Goal: Transaction & Acquisition: Obtain resource

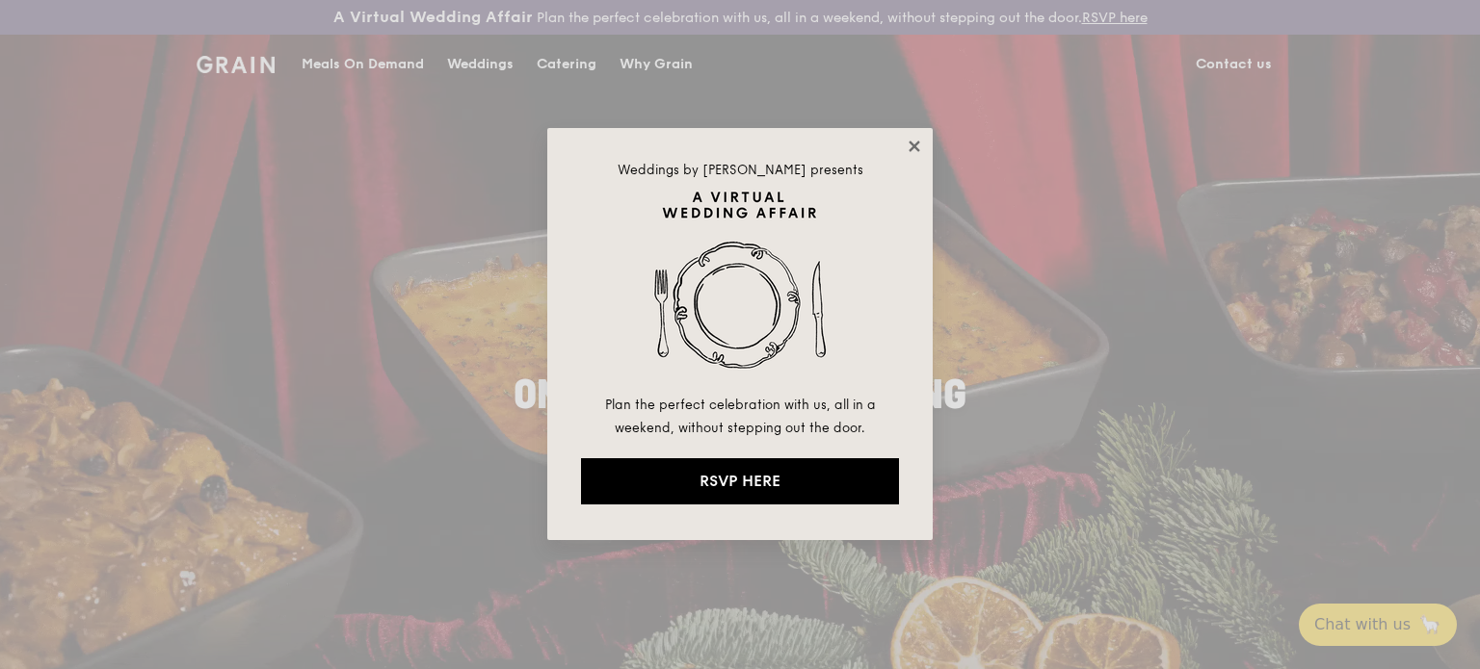
click at [913, 146] on icon at bounding box center [913, 146] width 11 height 11
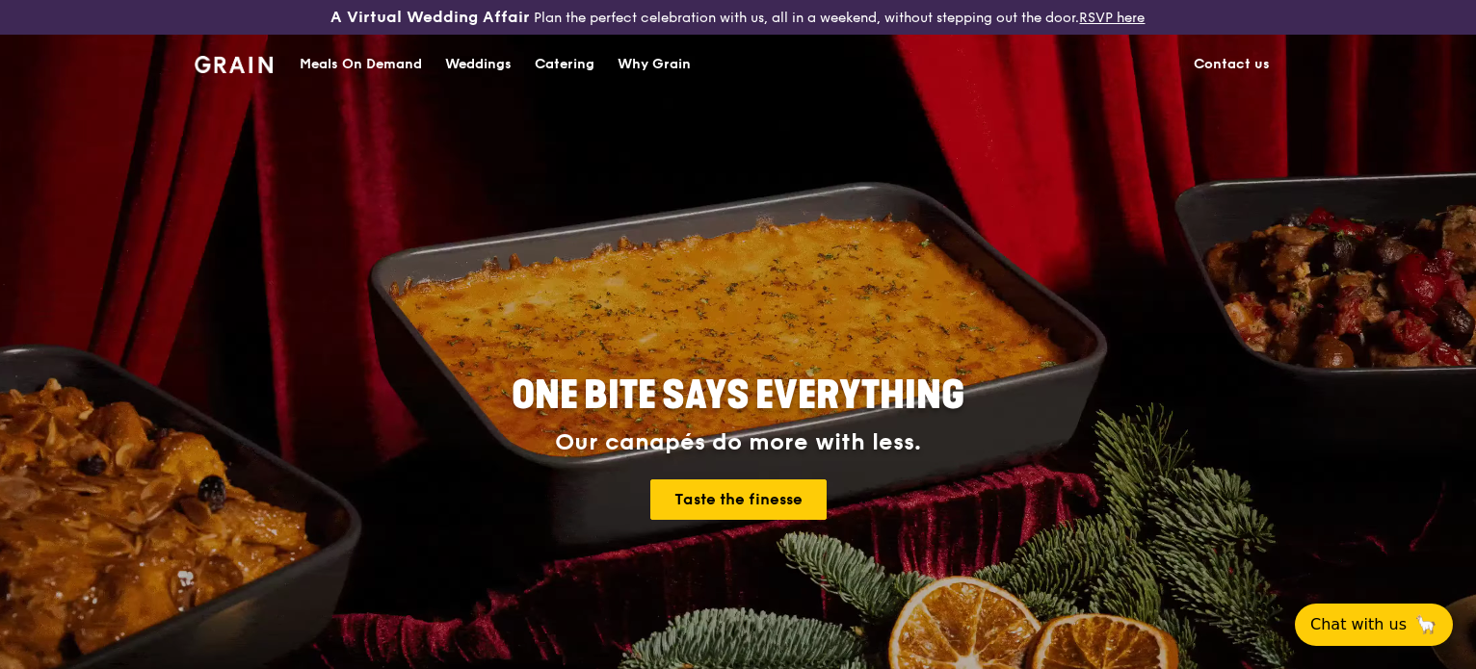
click at [565, 57] on div "Catering" at bounding box center [565, 65] width 60 height 58
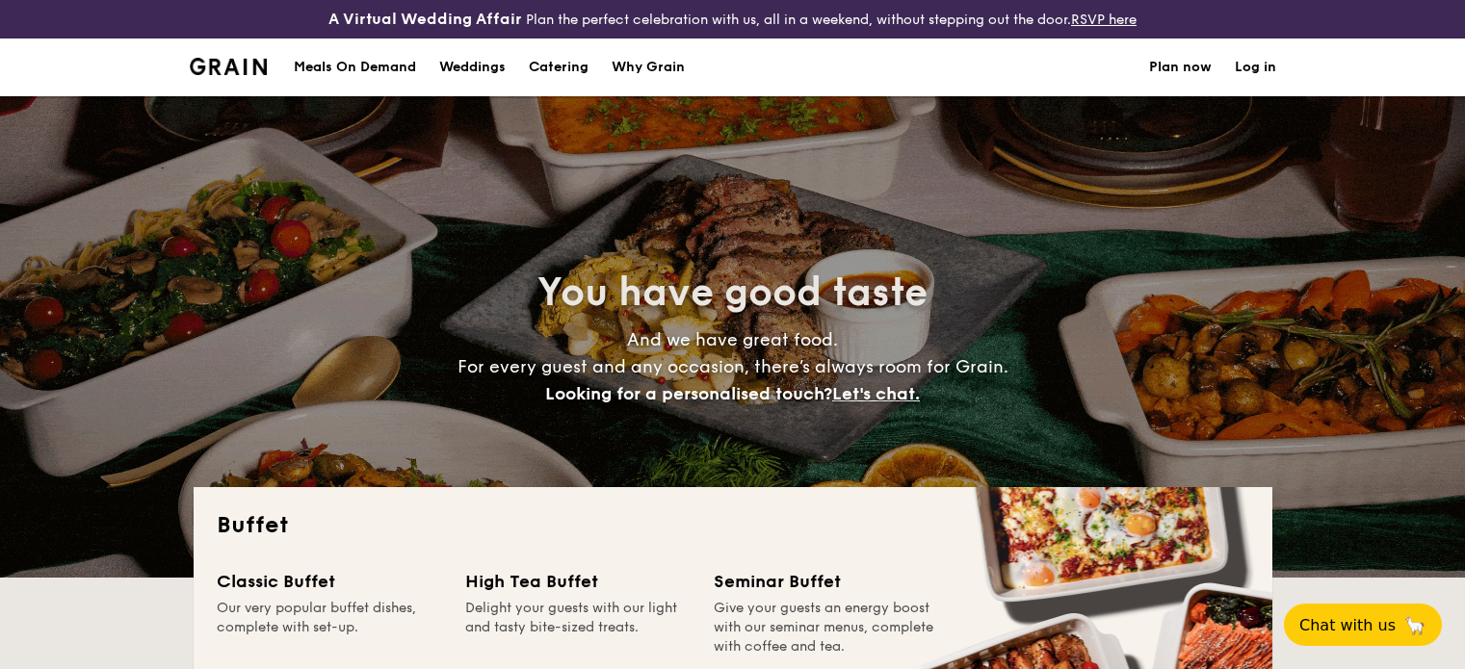
select select
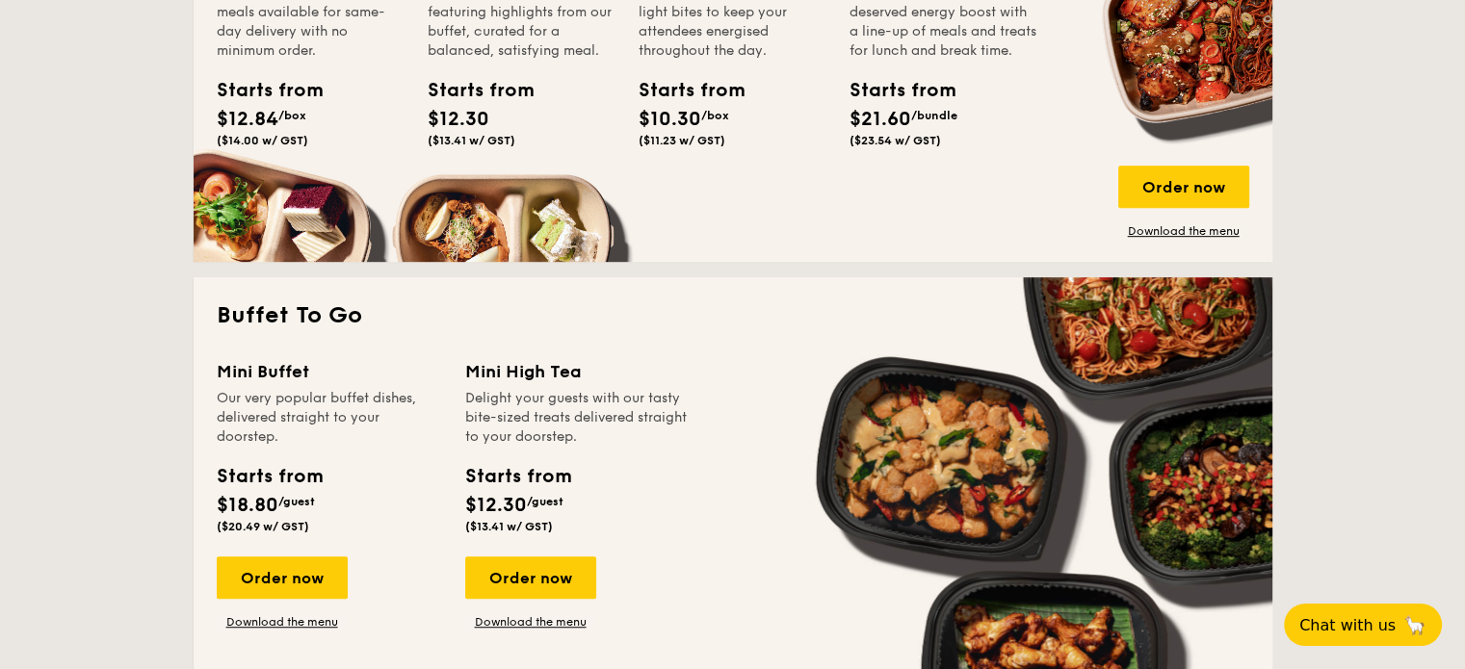
scroll to position [1156, 0]
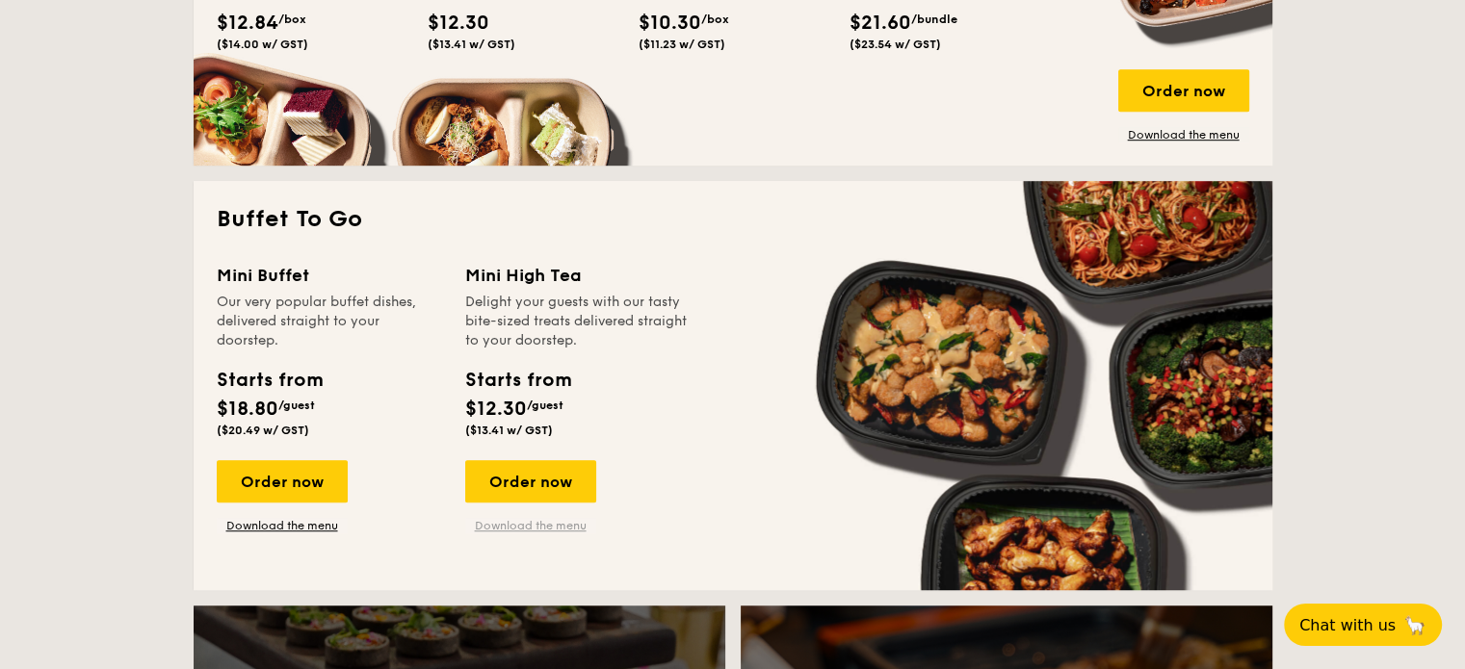
click at [538, 526] on link "Download the menu" at bounding box center [530, 525] width 131 height 15
